Goal: Task Accomplishment & Management: Use online tool/utility

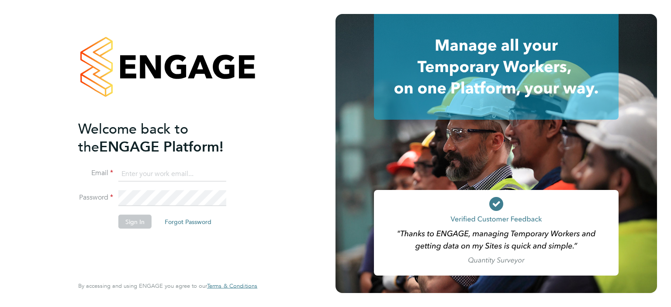
type input "[EMAIL_ADDRESS][DOMAIN_NAME]"
click at [148, 223] on button "Sign In" at bounding box center [134, 222] width 33 height 14
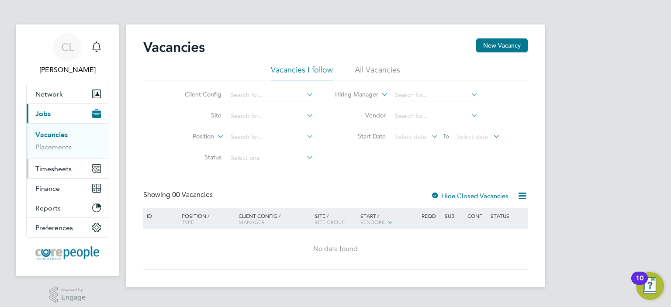
click at [38, 173] on button "Timesheets" at bounding box center [67, 168] width 81 height 19
click at [43, 154] on link "Timesheets" at bounding box center [53, 154] width 36 height 8
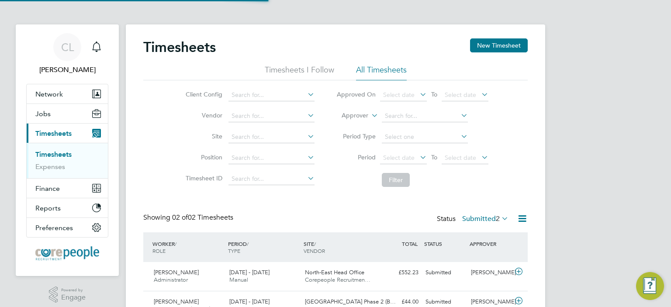
scroll to position [22, 76]
click at [376, 69] on li "All Timesheets" at bounding box center [381, 73] width 51 height 16
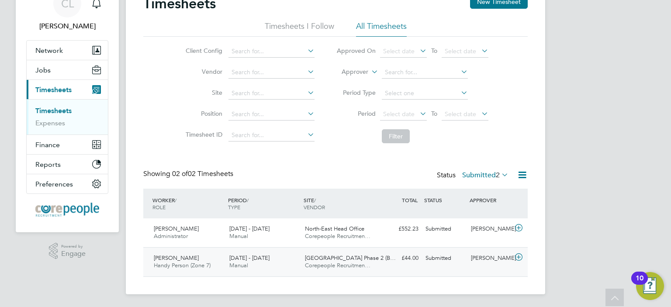
scroll to position [44, 0]
click at [172, 229] on span "Harry Graves" at bounding box center [176, 228] width 45 height 7
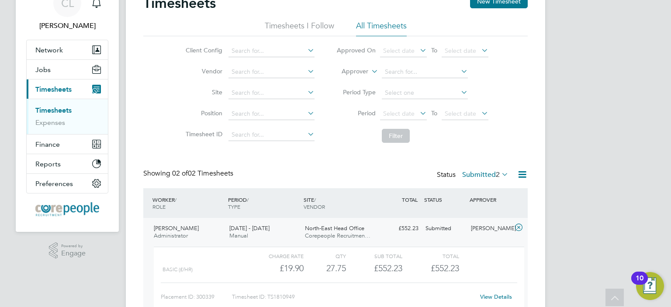
scroll to position [88, 0]
